Goal: Task Accomplishment & Management: Manage account settings

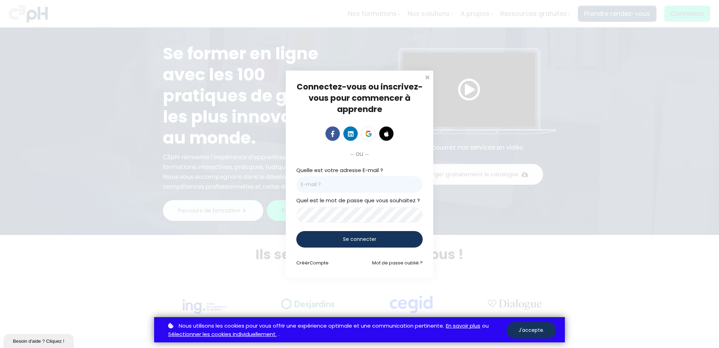
type input "thomas.raynauddelage@giro.ca"
click at [381, 237] on div "Se connecter" at bounding box center [359, 239] width 126 height 17
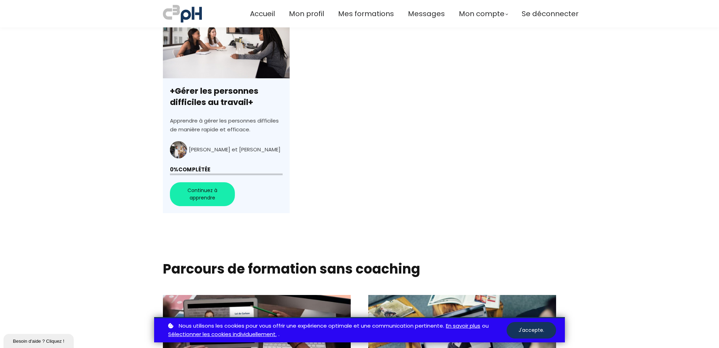
scroll to position [281, 0]
